Goal: Information Seeking & Learning: Learn about a topic

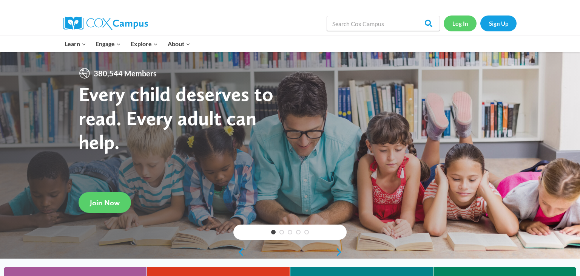
click at [463, 28] on link "Log In" at bounding box center [460, 22] width 33 height 15
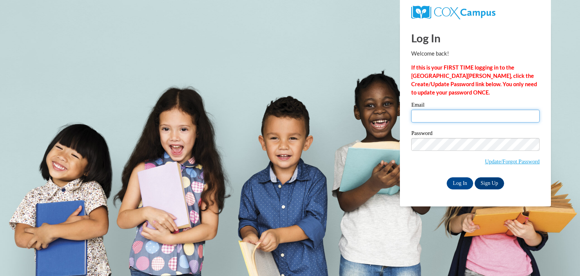
click at [445, 111] on input "Email" at bounding box center [475, 115] width 128 height 13
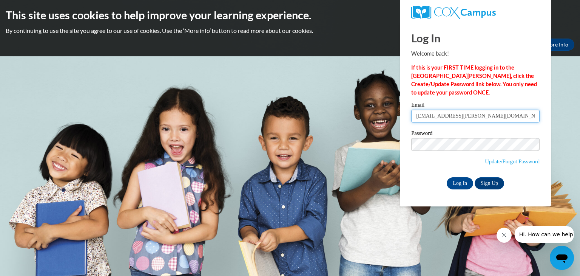
type input "[EMAIL_ADDRESS][PERSON_NAME][DOMAIN_NAME]"
click at [463, 188] on input "Log In" at bounding box center [460, 183] width 26 height 12
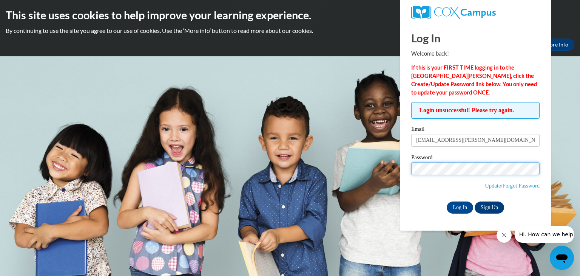
click at [447, 201] on input "Log In" at bounding box center [460, 207] width 26 height 12
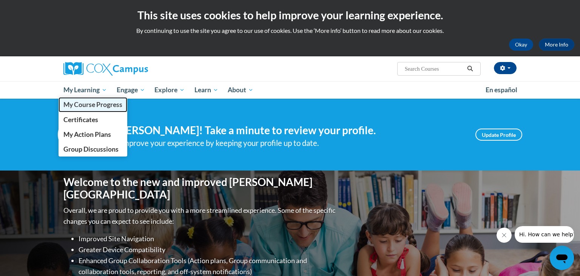
click at [86, 103] on span "My Course Progress" at bounding box center [92, 104] width 59 height 8
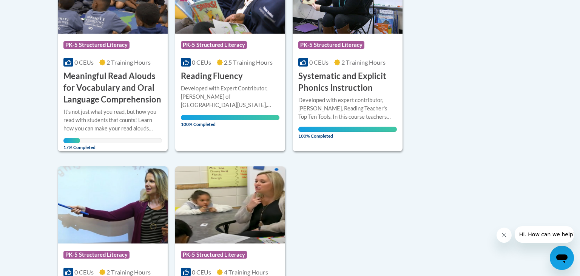
scroll to position [234, 0]
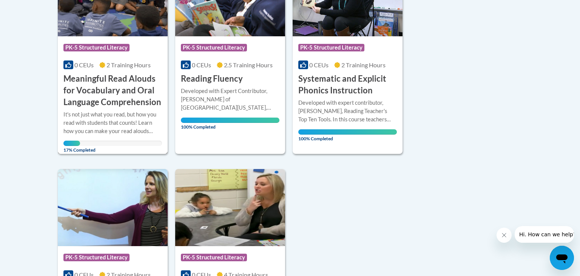
click at [130, 101] on h3 "Meaningful Read Alouds for Vocabulary and Oral Language Comprehension" at bounding box center [112, 90] width 99 height 35
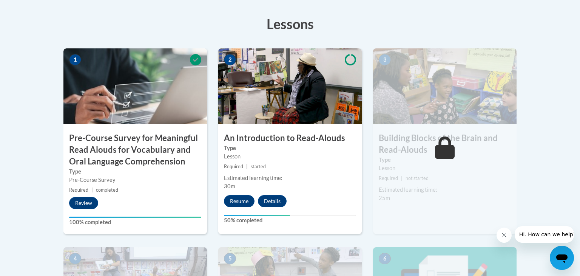
scroll to position [233, 0]
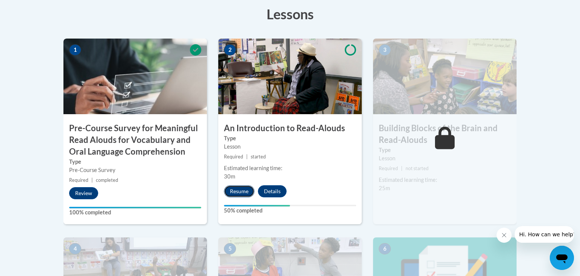
click at [238, 194] on button "Resume" at bounding box center [239, 191] width 31 height 12
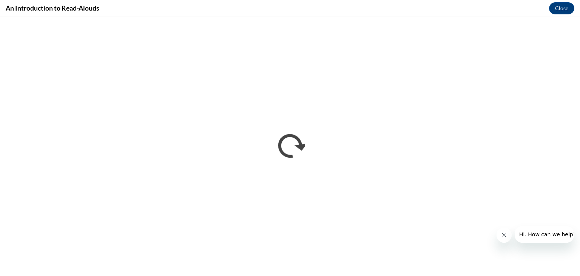
scroll to position [0, 0]
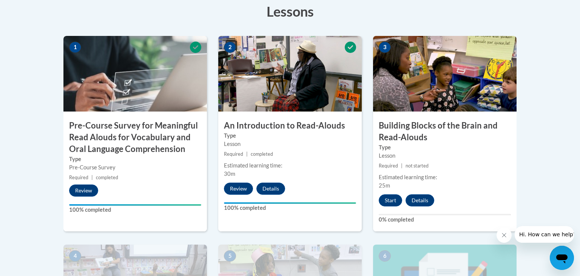
scroll to position [236, 0]
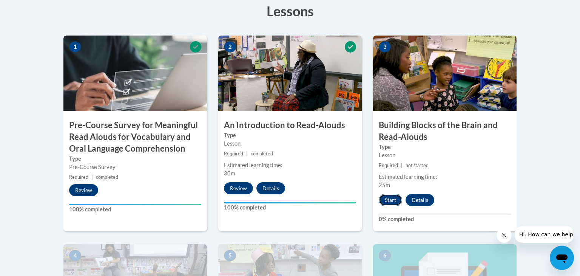
click at [395, 202] on button "Start" at bounding box center [390, 200] width 23 height 12
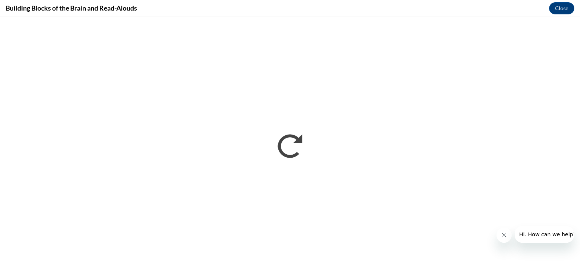
scroll to position [0, 0]
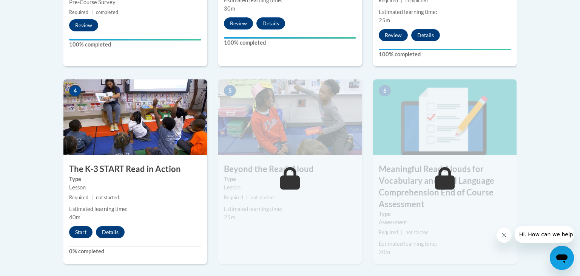
scroll to position [404, 0]
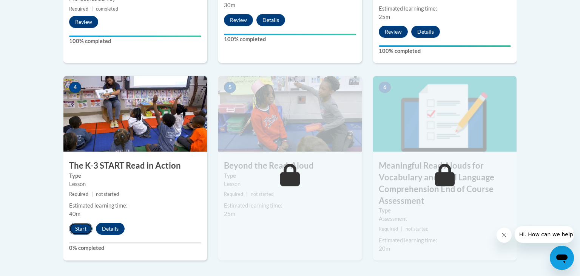
click at [78, 230] on button "Start" at bounding box center [80, 228] width 23 height 12
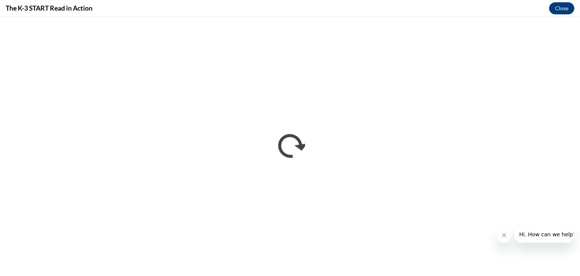
scroll to position [0, 0]
click at [502, 237] on icon "Close message from company" at bounding box center [504, 235] width 6 height 6
